Goal: Check status

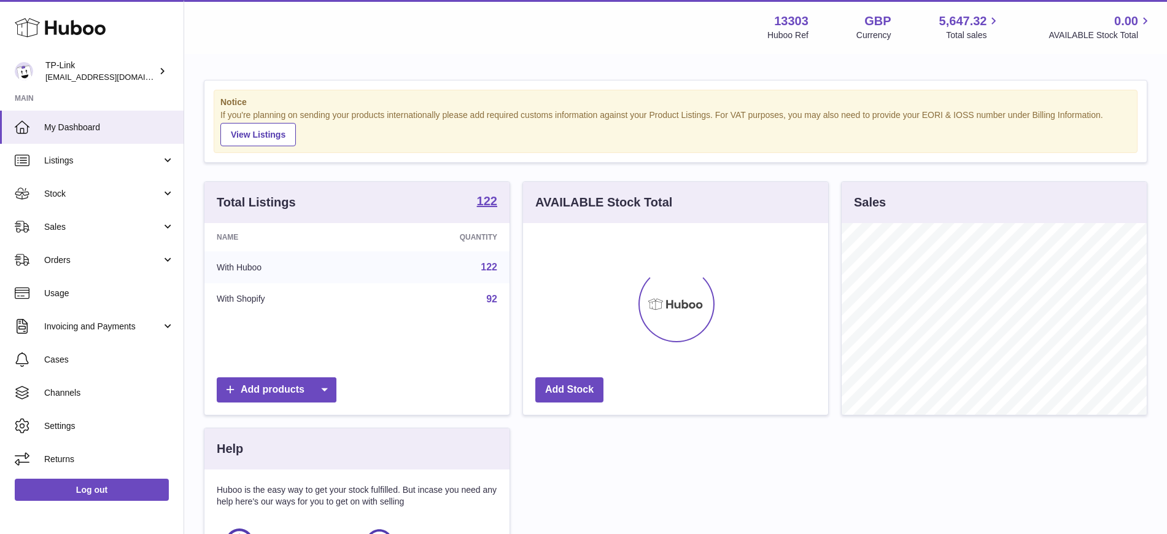
scroll to position [192, 305]
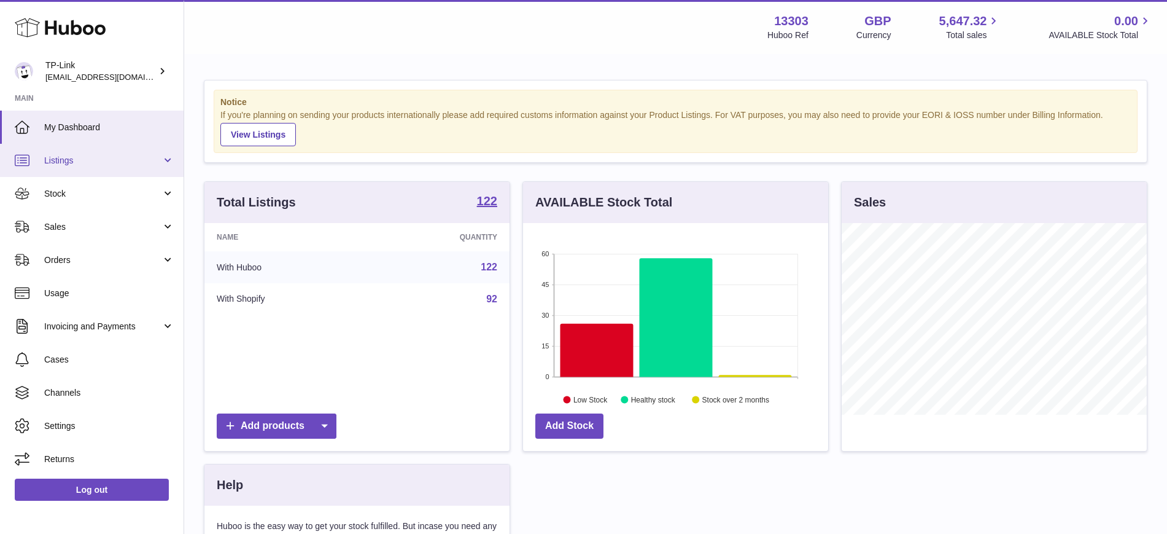
click at [105, 165] on span "Listings" at bounding box center [102, 161] width 117 height 12
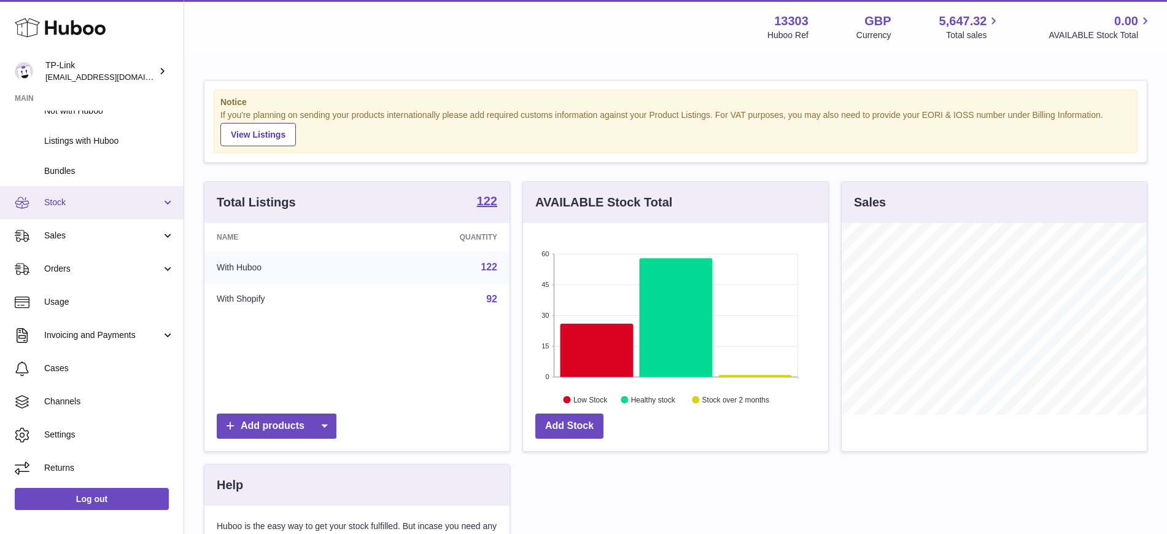
scroll to position [0, 0]
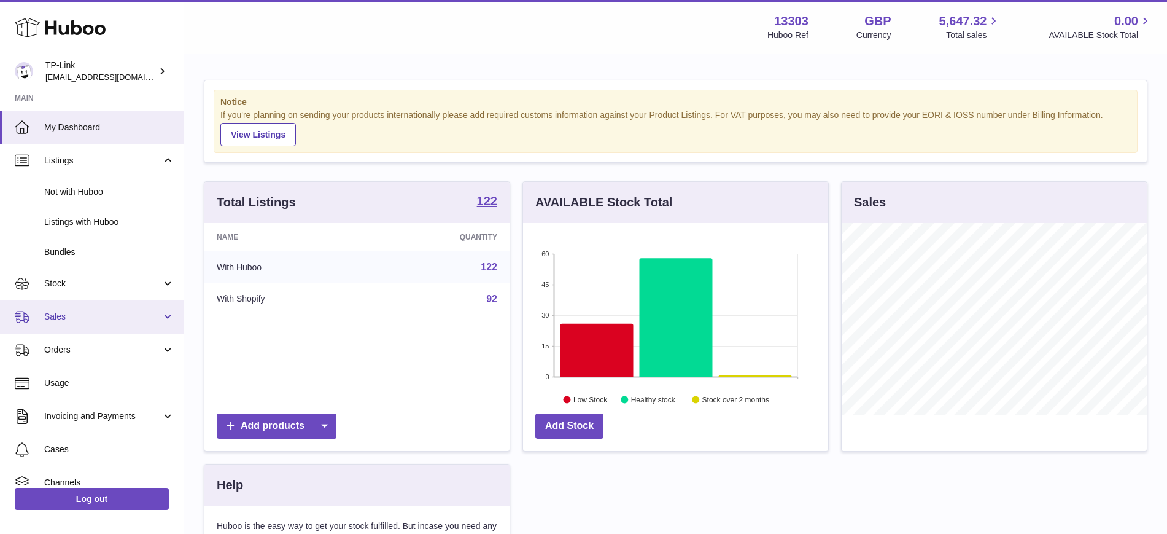
click at [74, 316] on span "Sales" at bounding box center [102, 317] width 117 height 12
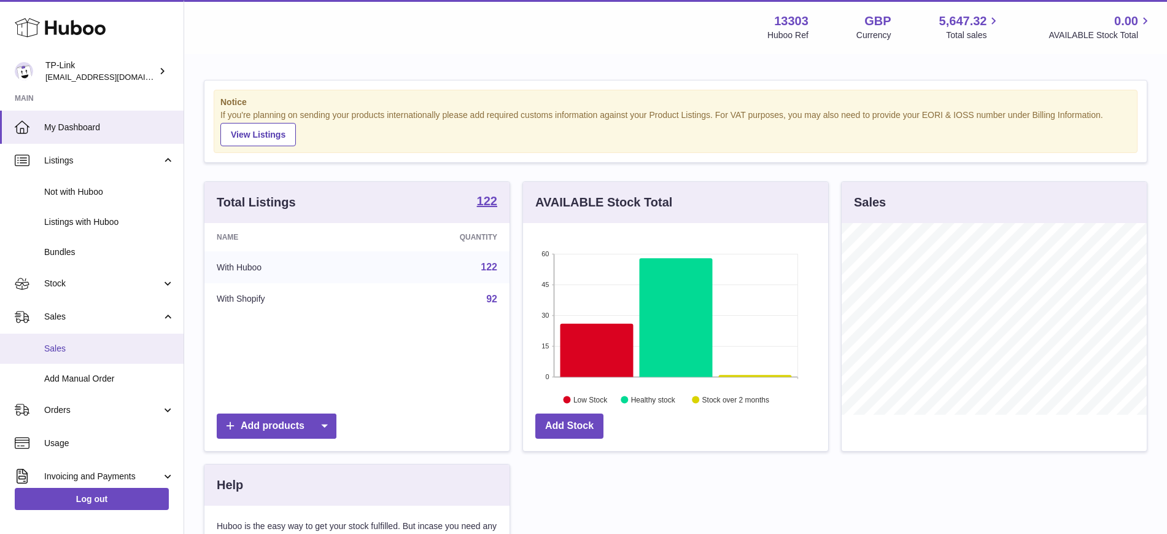
click at [92, 347] on span "Sales" at bounding box center [109, 349] width 130 height 12
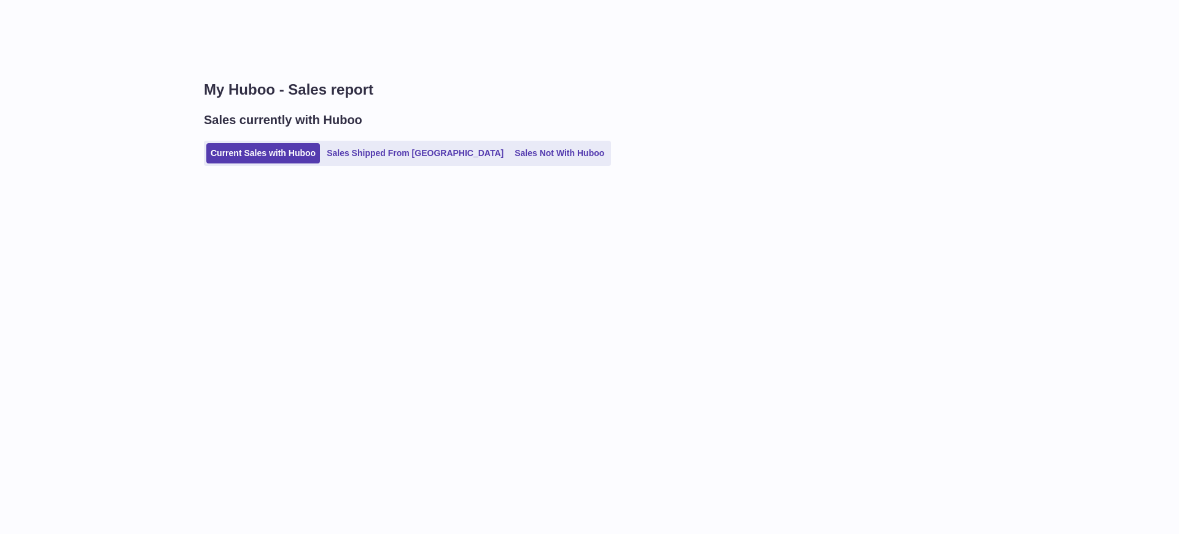
click at [346, 190] on div "My Huboo - Sales report Sales currently with Huboo Current Sales with Huboo Sal…" at bounding box center [681, 128] width 995 height 147
click at [380, 86] on h1 "My Huboo - Sales report" at bounding box center [682, 90] width 956 height 20
click at [321, 173] on div "My Huboo - Sales report Sales currently with Huboo Current Sales with Huboo Sal…" at bounding box center [681, 128] width 995 height 147
click at [300, 162] on link "Current Sales with Huboo" at bounding box center [263, 153] width 114 height 20
click at [306, 181] on div "My Huboo - Sales report Sales currently with Huboo Current Sales with Huboo Sal…" at bounding box center [681, 128] width 995 height 147
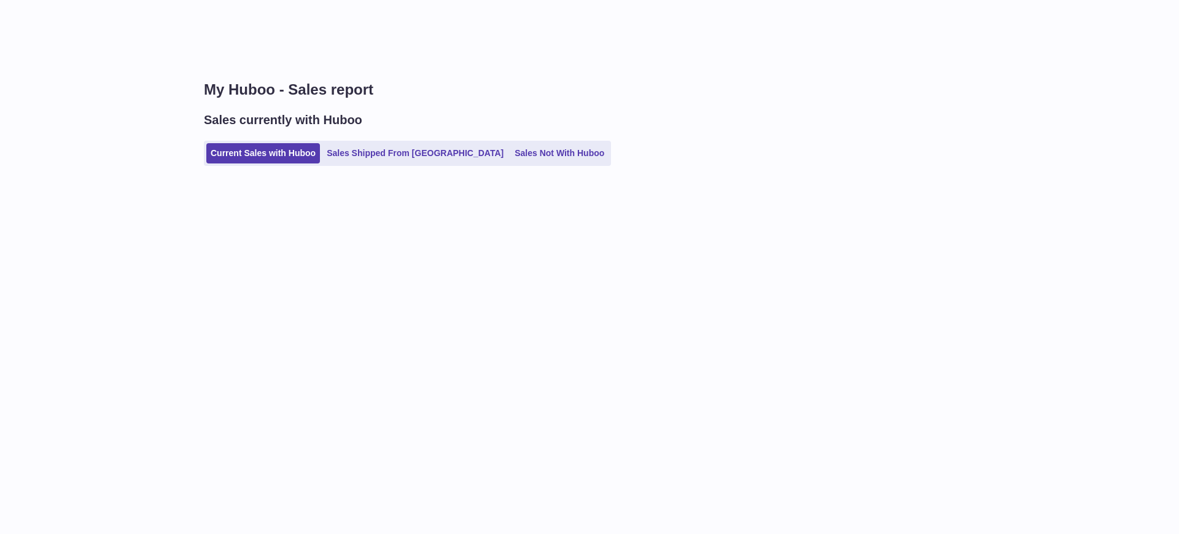
drag, startPoint x: 0, startPoint y: 148, endPoint x: 50, endPoint y: 152, distance: 50.5
click at [0, 148] on div "My Huboo - Sales report Sales currently with Huboo Current Sales with Huboo Sal…" at bounding box center [589, 267] width 1179 height 534
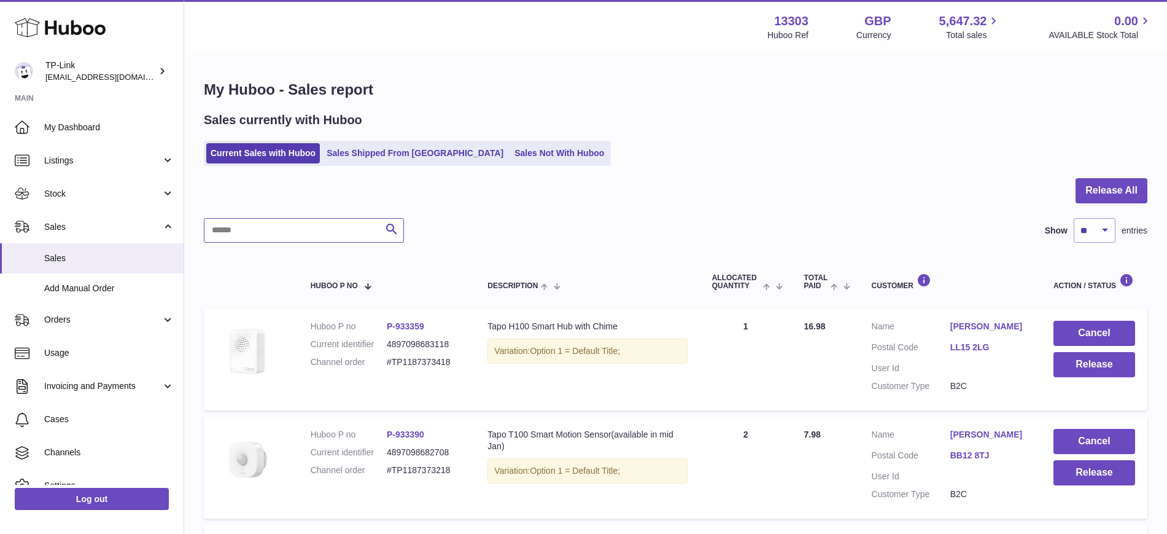
click at [295, 233] on input "text" at bounding box center [304, 230] width 200 height 25
click at [347, 155] on link "Sales Shipped From [GEOGRAPHIC_DATA]" at bounding box center [414, 153] width 185 height 20
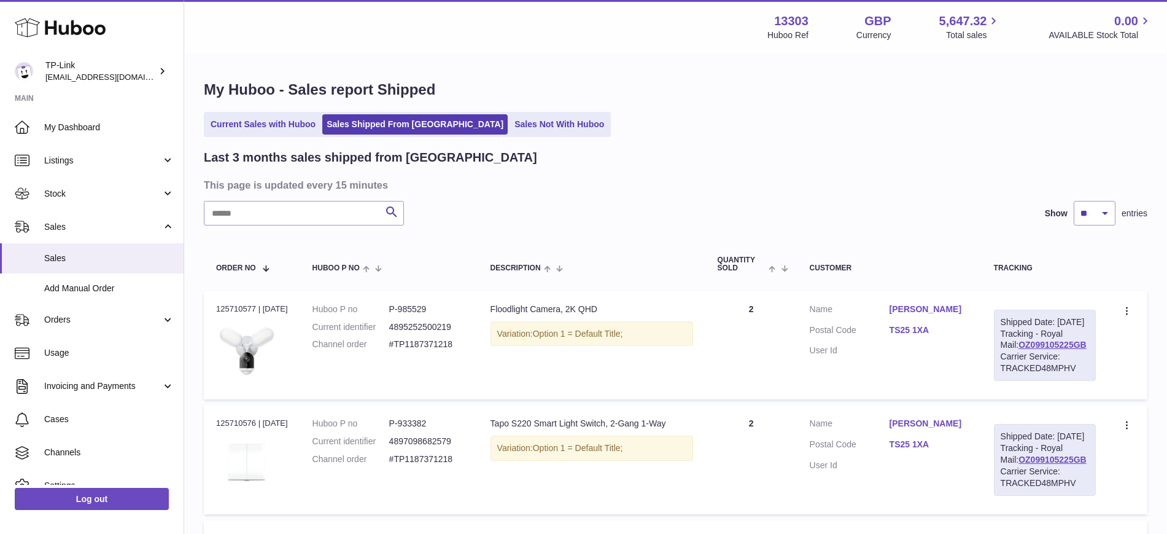
click at [292, 219] on input "text" at bounding box center [304, 213] width 200 height 25
paste input "**********"
type input "**********"
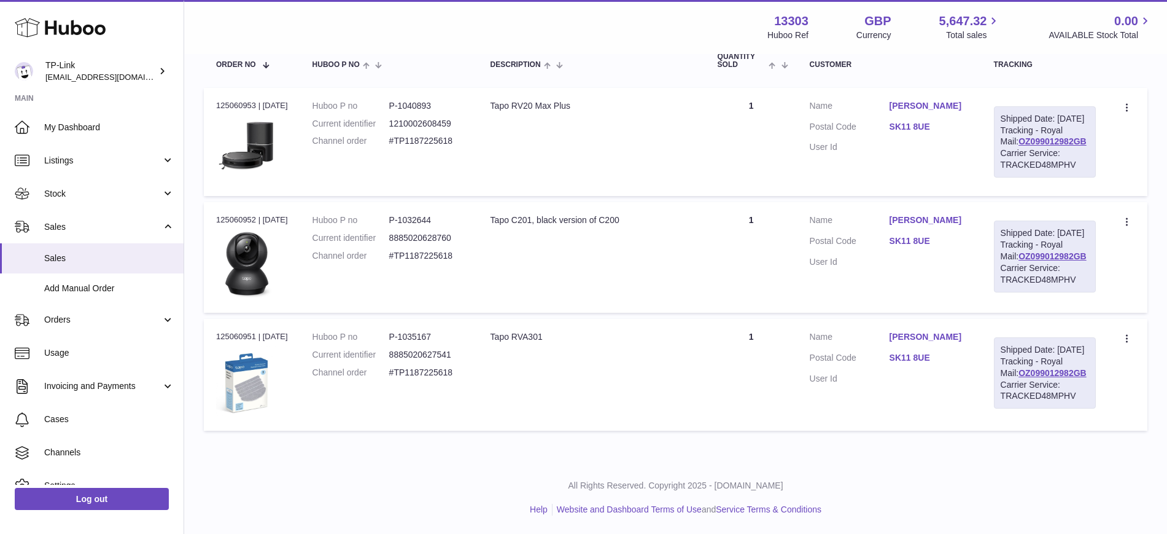
scroll to position [77, 0]
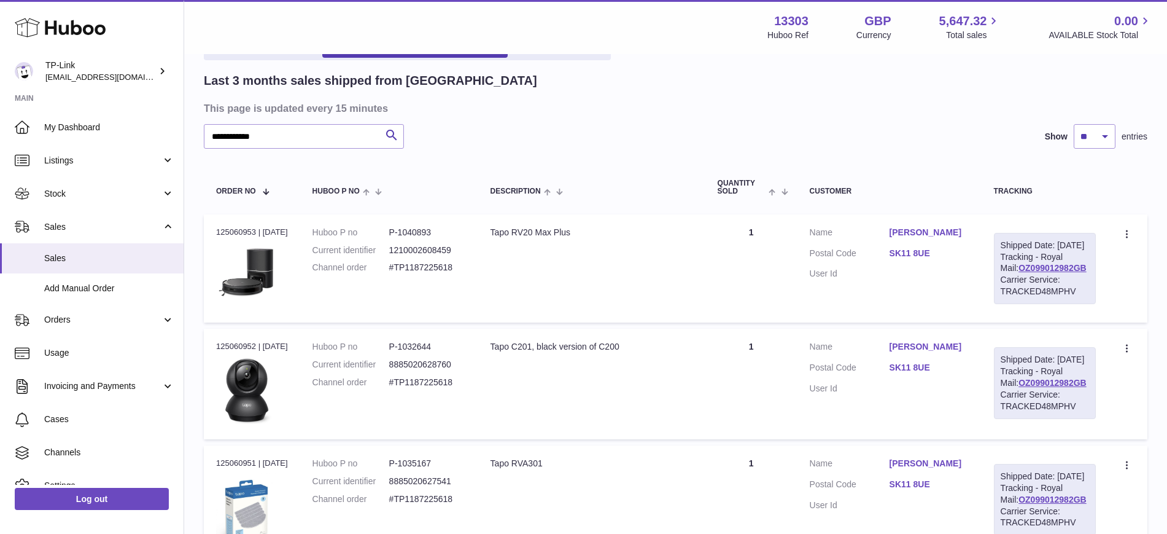
drag, startPoint x: 890, startPoint y: 232, endPoint x: 961, endPoint y: 235, distance: 70.7
click at [961, 235] on dl "Customer Name [PERSON_NAME] Postal Code SK11 8UE User Id" at bounding box center [890, 257] width 160 height 60
copy dl "[PERSON_NAME]"
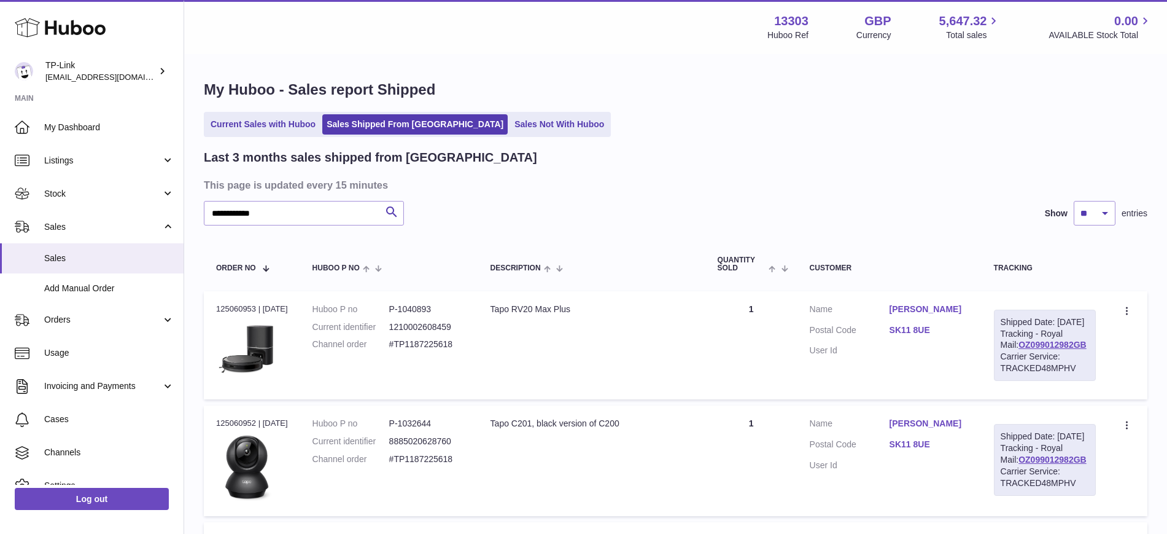
scroll to position [267, 0]
